Goal: Find specific page/section: Find specific page/section

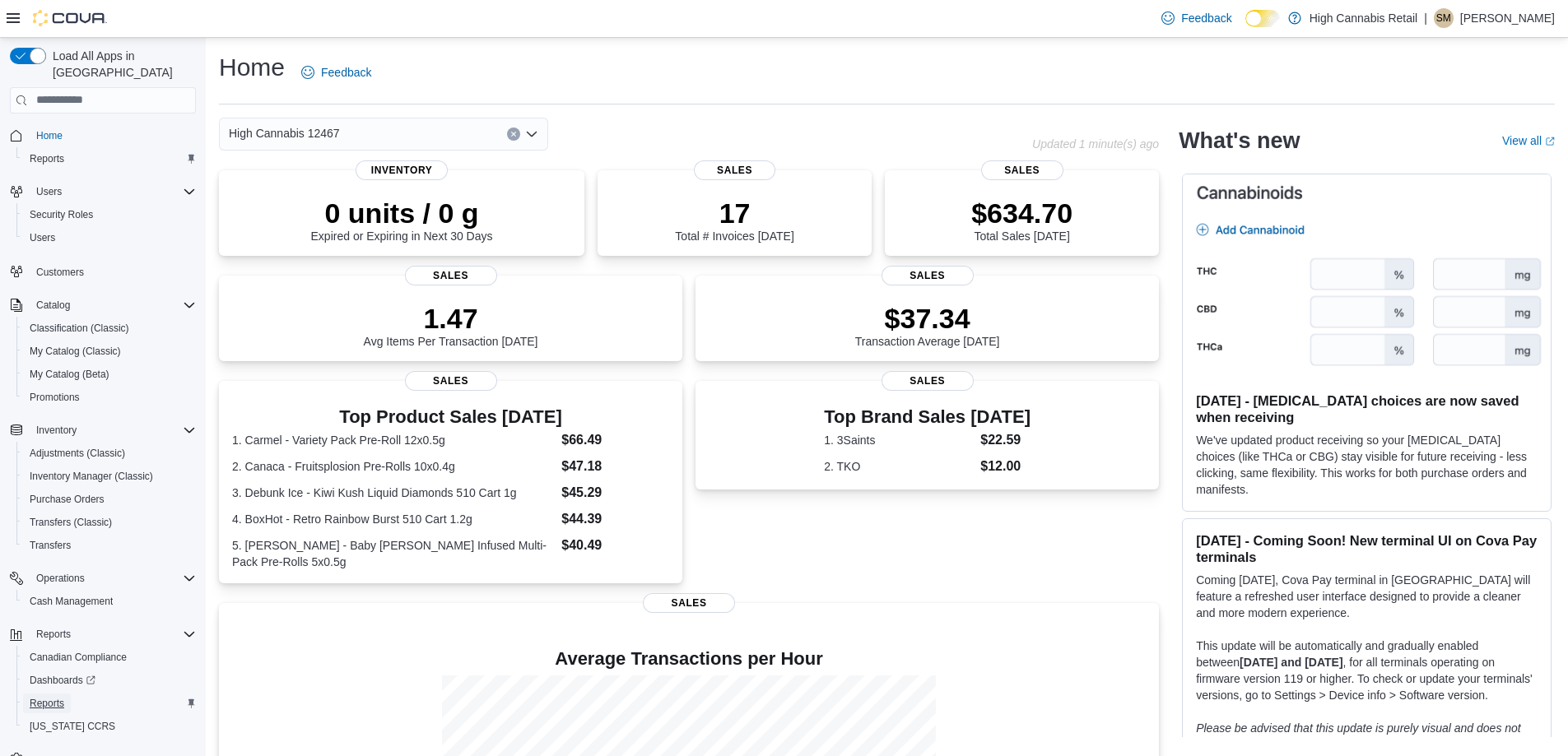
click at [59, 697] on span "Reports" at bounding box center [47, 704] width 35 height 14
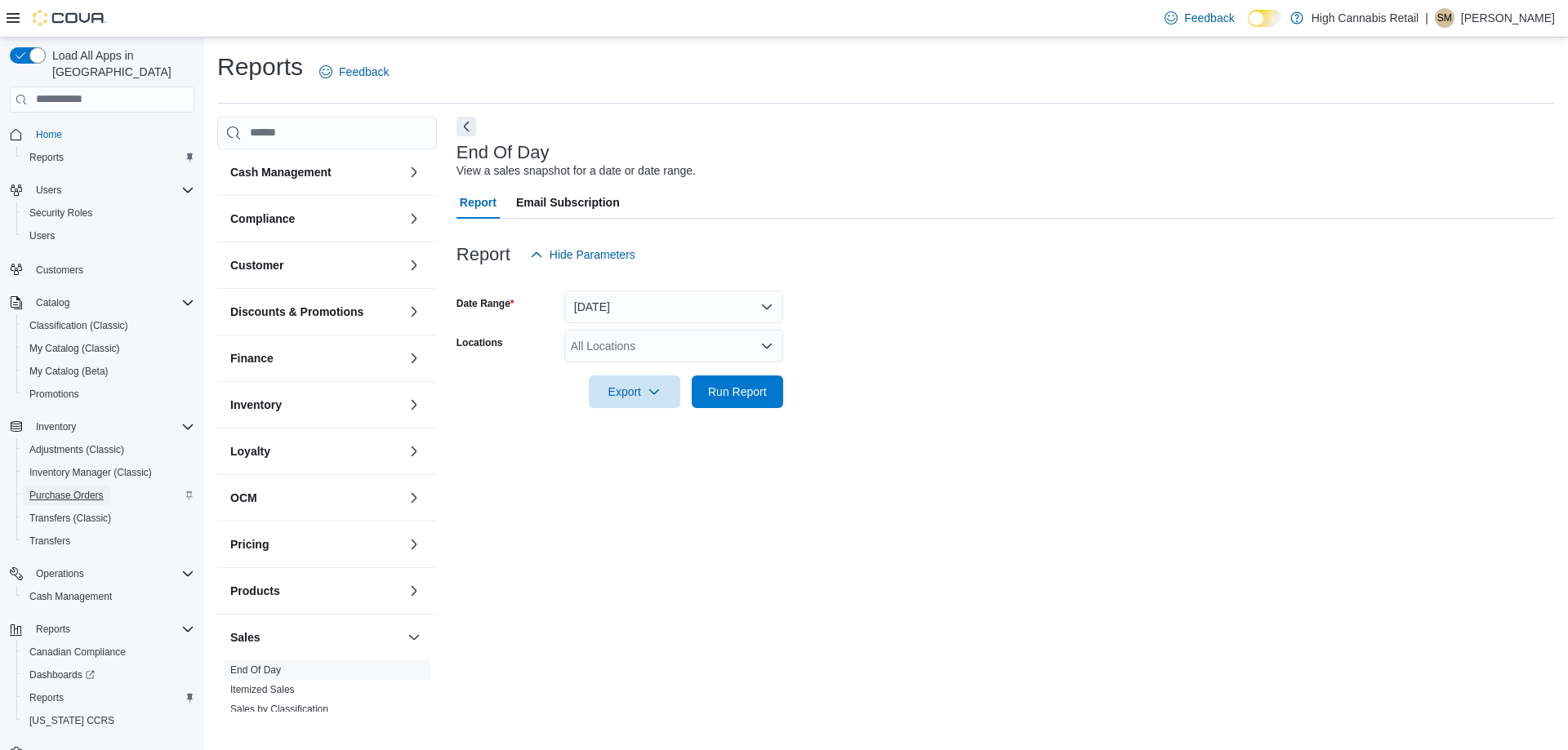
click at [87, 489] on span "Purchase Orders" at bounding box center [67, 496] width 75 height 13
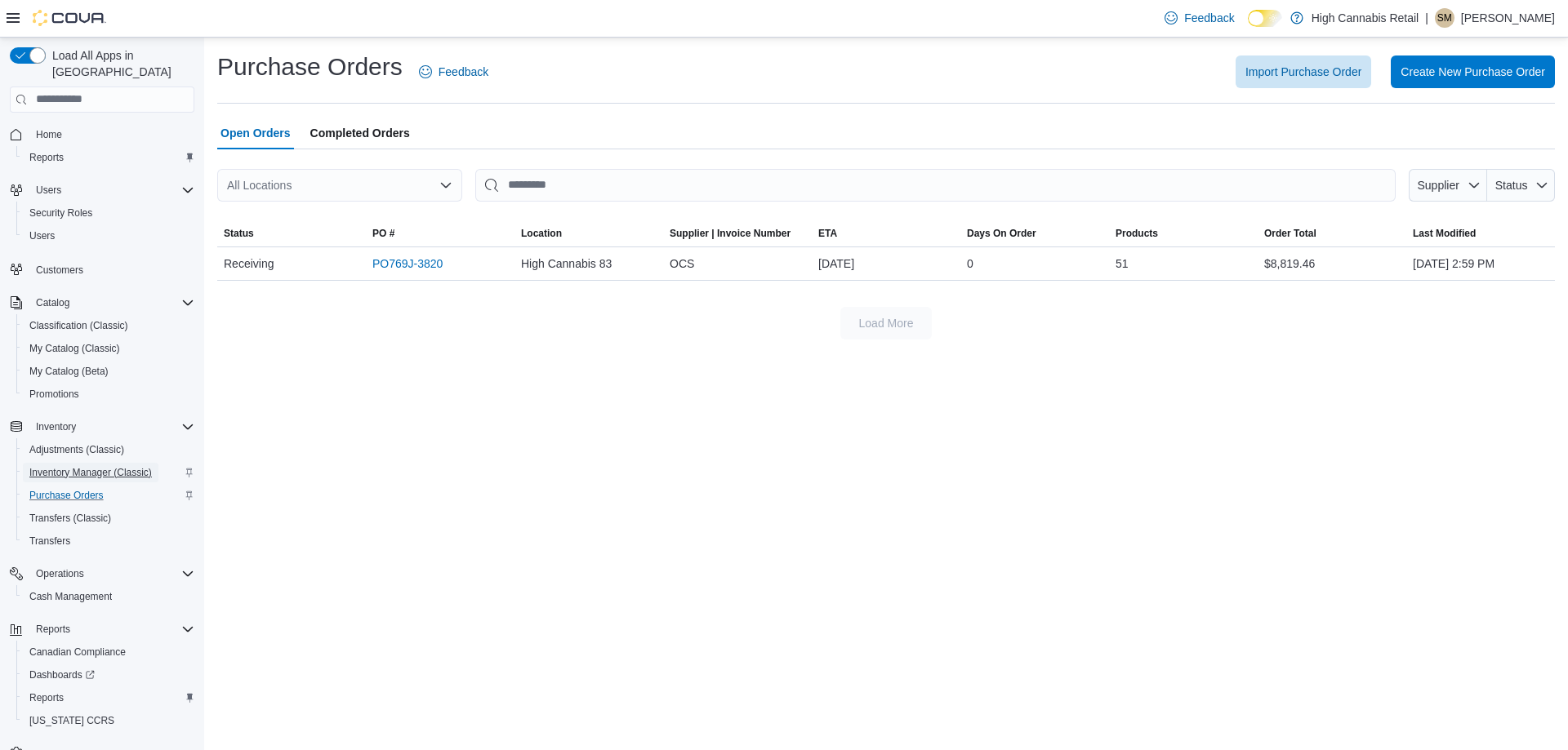
click at [72, 466] on span "Inventory Manager (Classic)" at bounding box center [91, 473] width 123 height 13
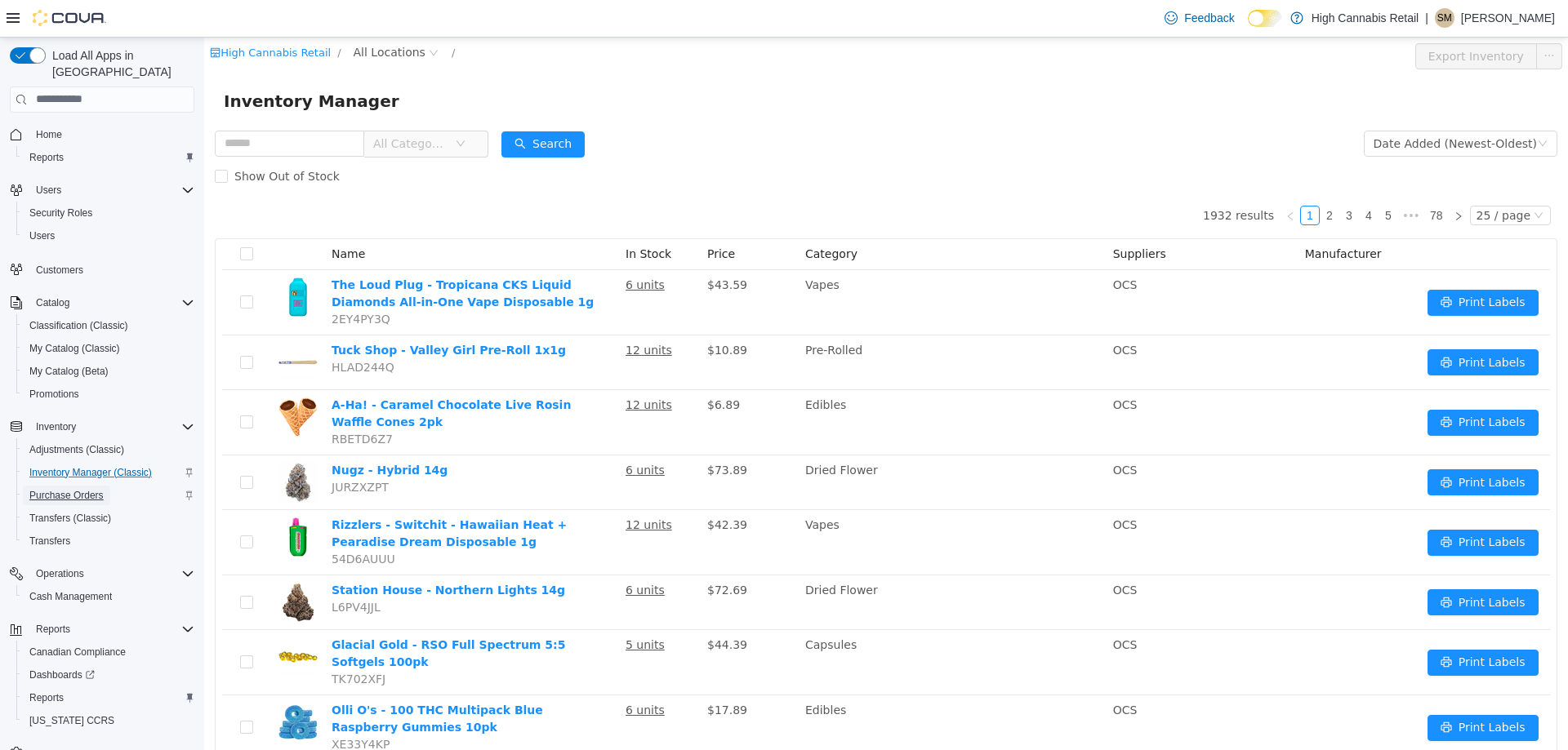
click at [79, 489] on span "Purchase Orders" at bounding box center [67, 496] width 75 height 13
